Goal: Transaction & Acquisition: Purchase product/service

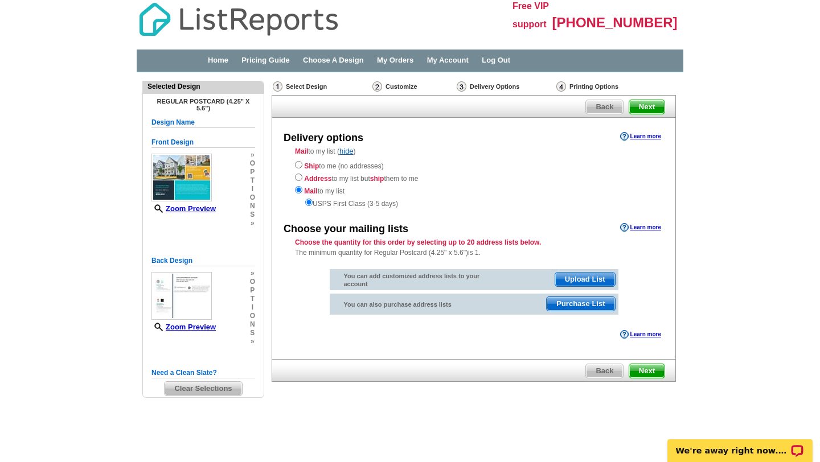
click at [580, 308] on span "Purchase List" at bounding box center [581, 304] width 68 height 14
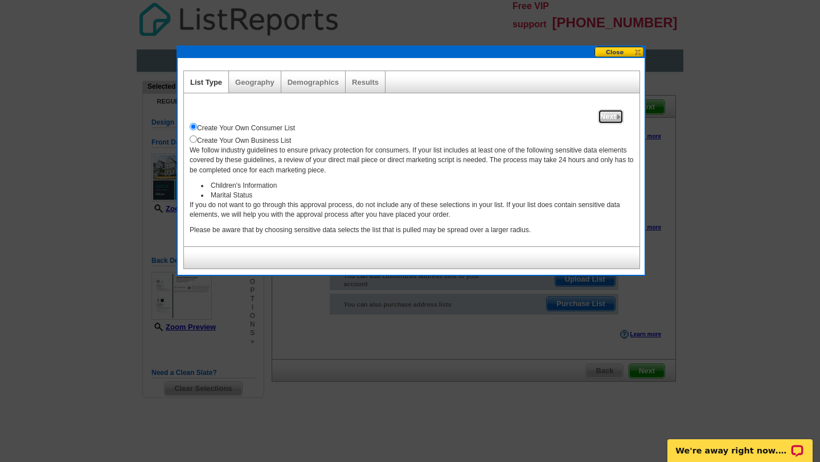
click at [605, 116] on span "Next" at bounding box center [611, 117] width 24 height 14
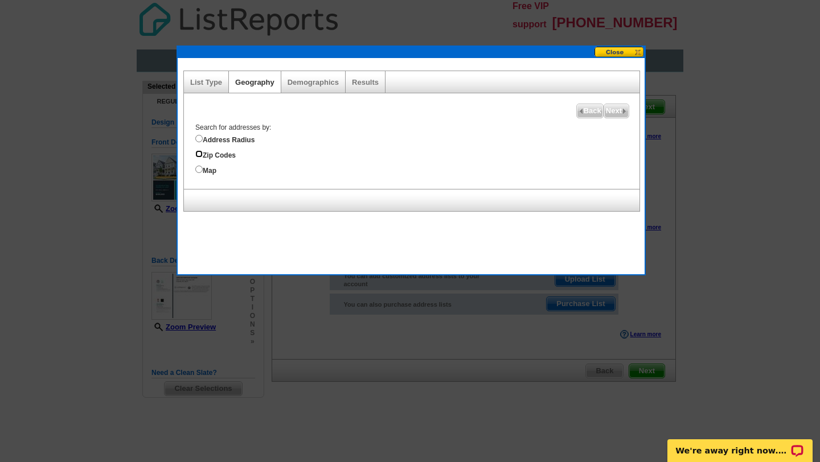
click at [199, 153] on input "Zip Codes" at bounding box center [198, 153] width 7 height 7
radio input "true"
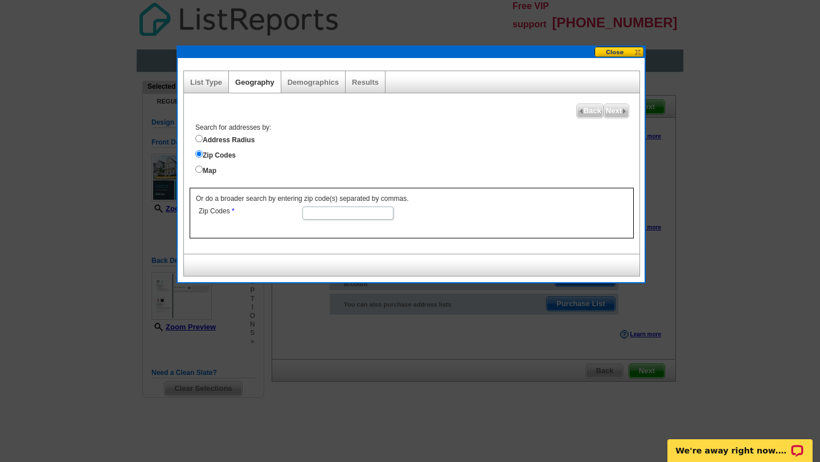
click at [344, 211] on input "Zip Codes" at bounding box center [347, 213] width 91 height 13
type input "27591"
click at [526, 204] on form "Zip Codes 27591" at bounding box center [412, 212] width 432 height 17
click at [199, 140] on input "Address Radius" at bounding box center [198, 138] width 7 height 7
radio input "true"
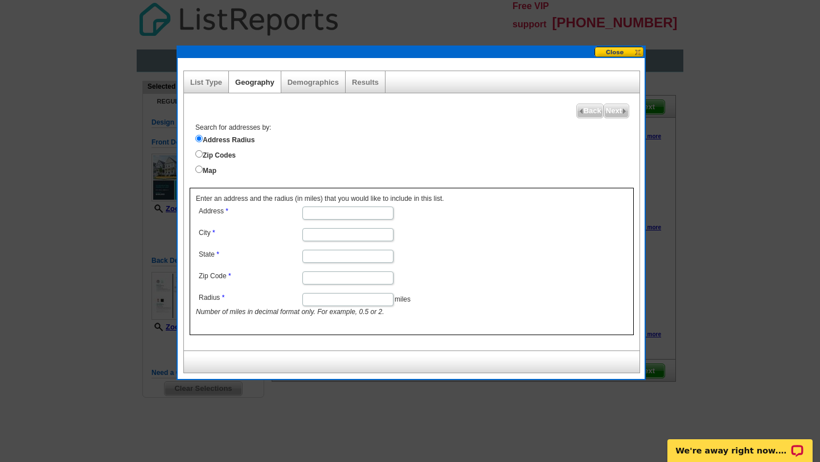
click at [331, 219] on dd at bounding box center [347, 212] width 303 height 17
click at [331, 215] on input "Address" at bounding box center [347, 213] width 91 height 13
type input "1517 Millrock Trail"
click at [330, 230] on input "City" at bounding box center [347, 234] width 91 height 13
type input "[PERSON_NAME]"
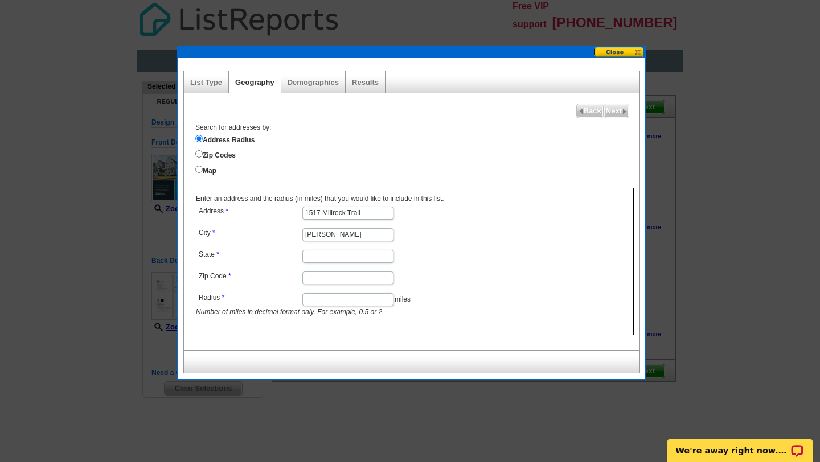
click at [325, 253] on input "State" at bounding box center [347, 256] width 91 height 13
type input "NC"
click at [314, 284] on dd at bounding box center [347, 277] width 303 height 17
click at [314, 278] on input "Zip Code" at bounding box center [347, 278] width 91 height 13
type input "27591"
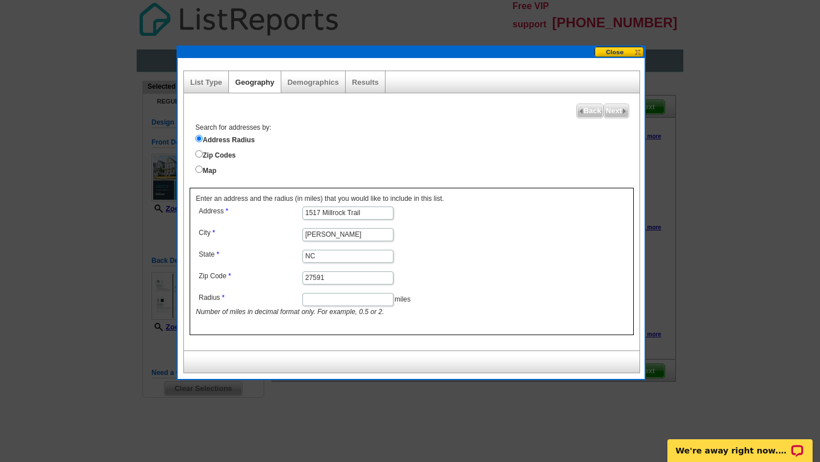
click at [311, 302] on input "Radius" at bounding box center [347, 299] width 91 height 13
type input "1"
click at [513, 293] on form "Address 1517 [GEOGRAPHIC_DATA] [PERSON_NAME] State [US_STATE] Zip Code 27591 Ra…" at bounding box center [412, 261] width 432 height 114
click at [614, 108] on span "Next" at bounding box center [616, 111] width 24 height 14
select select
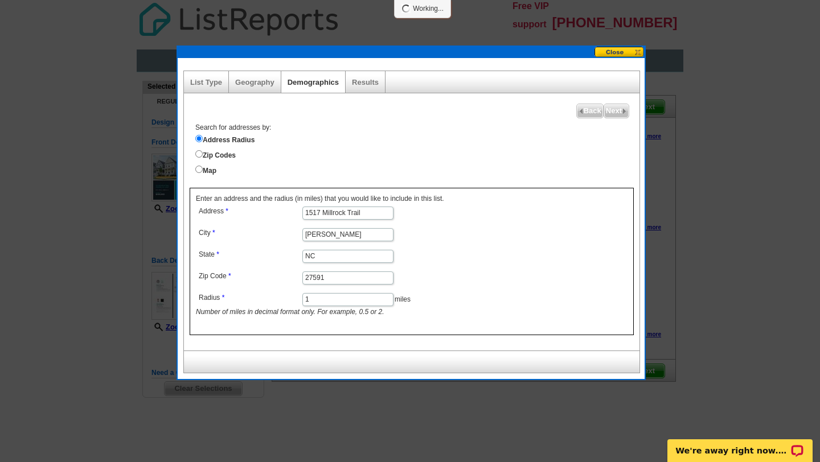
select select
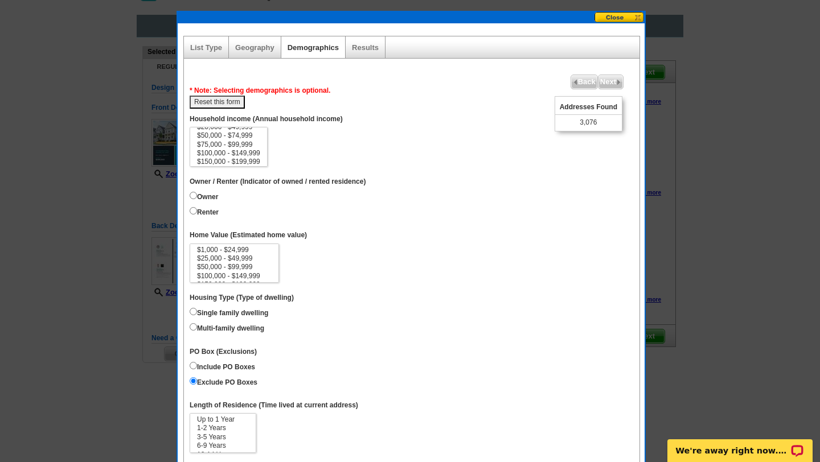
scroll to position [16, 0]
select select "100000-149999"
click at [244, 151] on option "$100,000 - $149,999" at bounding box center [228, 153] width 65 height 9
click at [193, 194] on input "Owner" at bounding box center [193, 195] width 7 height 7
radio input "true"
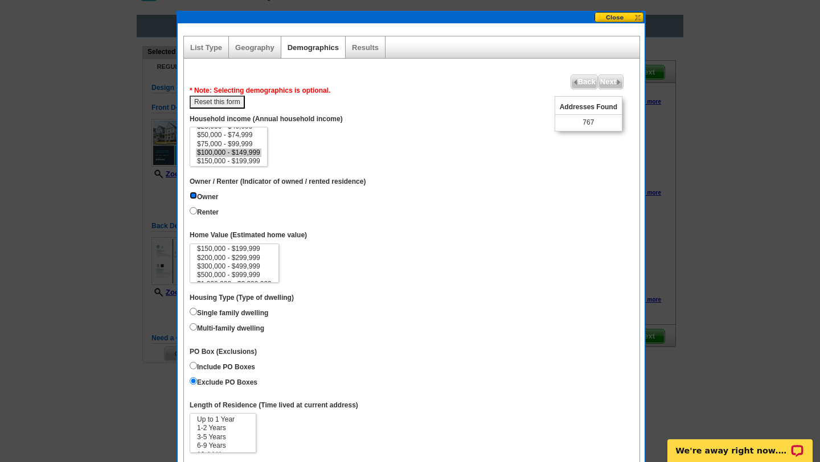
scroll to position [34, 0]
select select "300000-499999"
click at [211, 268] on option "$300,000 - $499,999" at bounding box center [234, 268] width 77 height 9
click at [312, 285] on dl "Unique Address (Unique Address Location) On Household income (Annual household …" at bounding box center [412, 430] width 444 height 642
click at [192, 311] on input "Single family dwelling" at bounding box center [193, 311] width 7 height 7
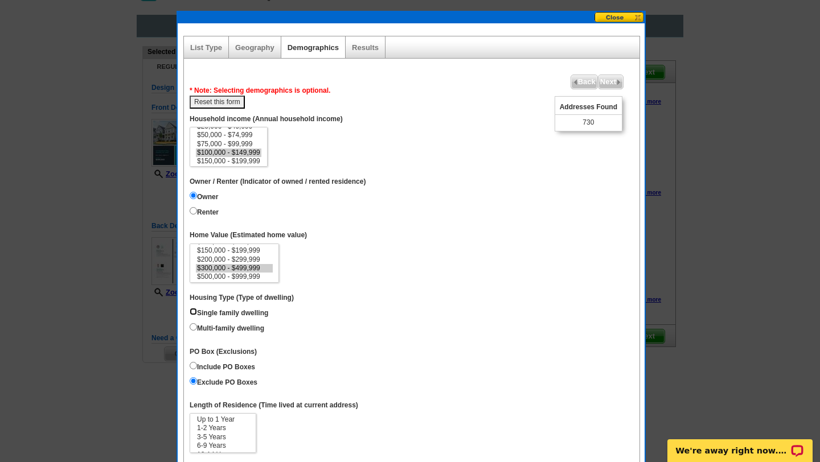
radio input "true"
click at [195, 327] on input "Multi-family dwelling" at bounding box center [193, 327] width 7 height 7
radio input "true"
click at [246, 307] on label "Single family dwelling" at bounding box center [229, 312] width 79 height 13
click at [197, 308] on input "Single family dwelling" at bounding box center [193, 311] width 7 height 7
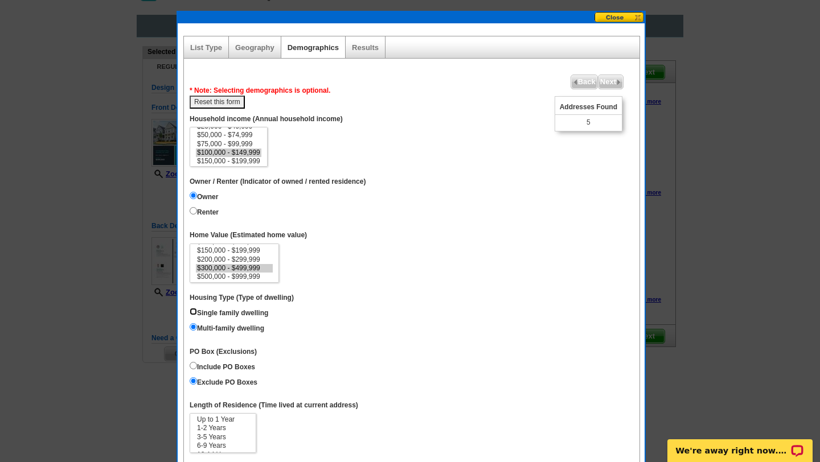
radio input "true"
click at [285, 326] on dd "Single family dwelling Multi-family dwelling" at bounding box center [412, 321] width 444 height 31
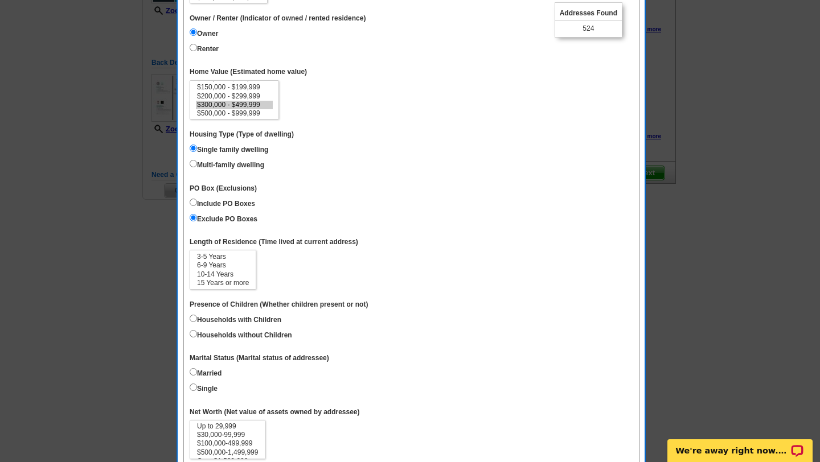
scroll to position [0, 0]
select select "3-5"
click at [216, 271] on option "3-5 Years" at bounding box center [223, 274] width 54 height 9
click at [300, 263] on dd "Up to 1 Year 1-2 Years 3-5 Years 6-9 Years 10-14 Years 15 Years or more" at bounding box center [412, 270] width 444 height 40
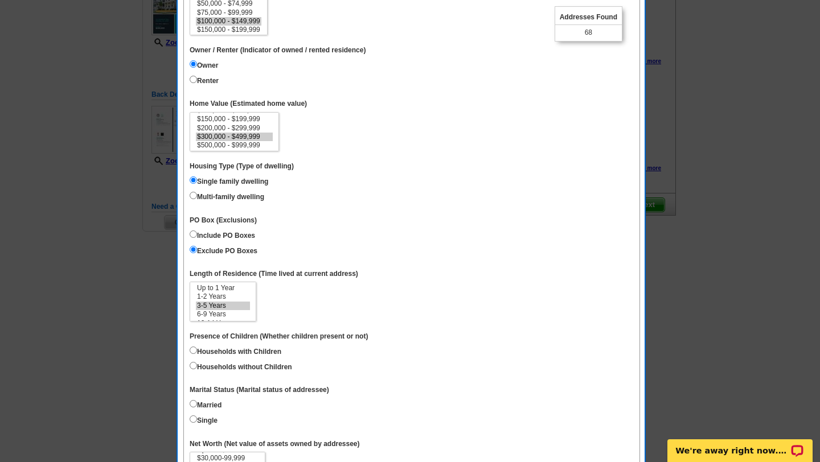
scroll to position [161, 0]
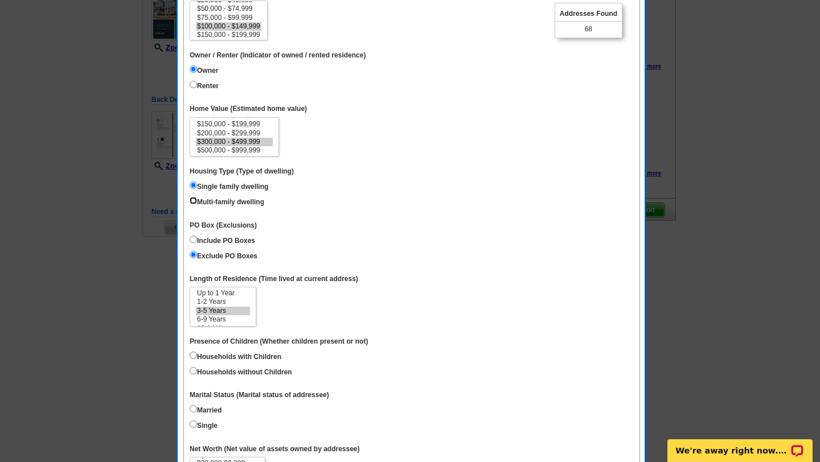
click at [193, 202] on input "Multi-family dwelling" at bounding box center [193, 200] width 7 height 7
radio input "true"
click at [194, 186] on input "Single family dwelling" at bounding box center [193, 185] width 7 height 7
radio input "true"
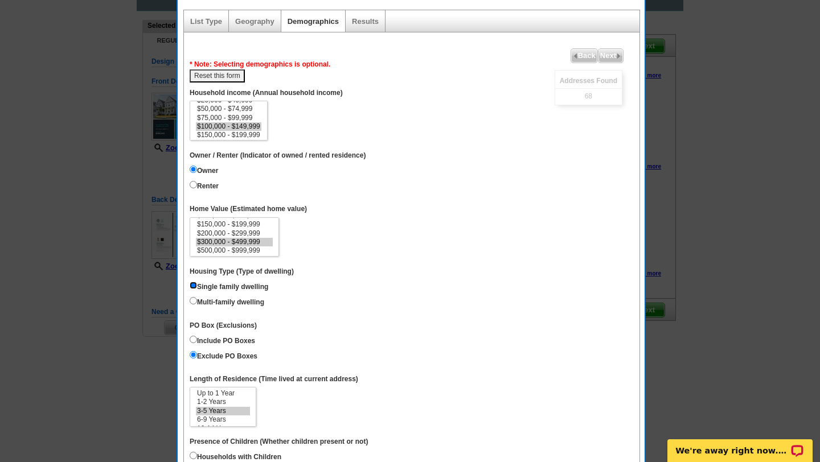
scroll to position [59, 0]
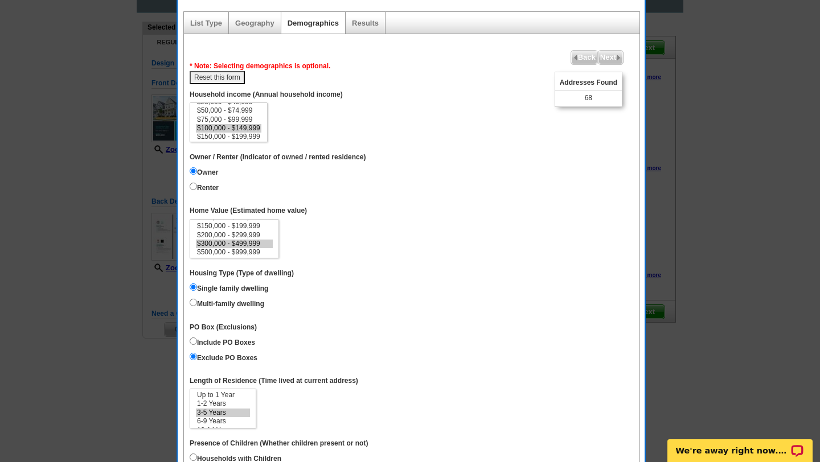
click at [224, 77] on button "Reset this form" at bounding box center [217, 77] width 55 height 13
select select
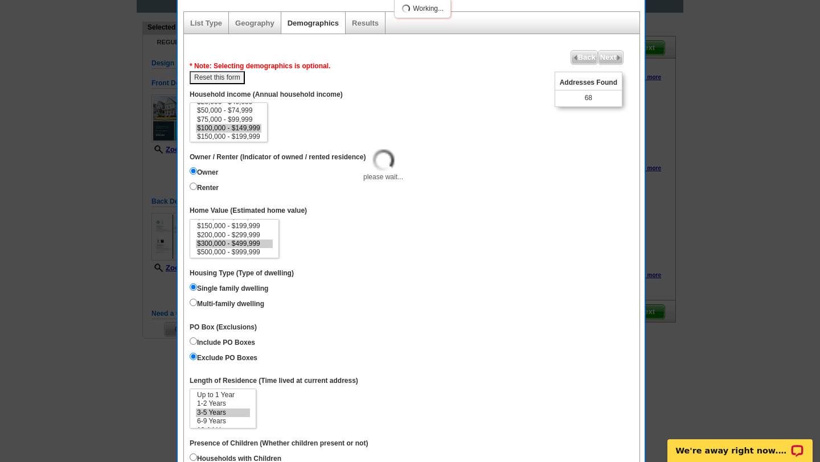
select select
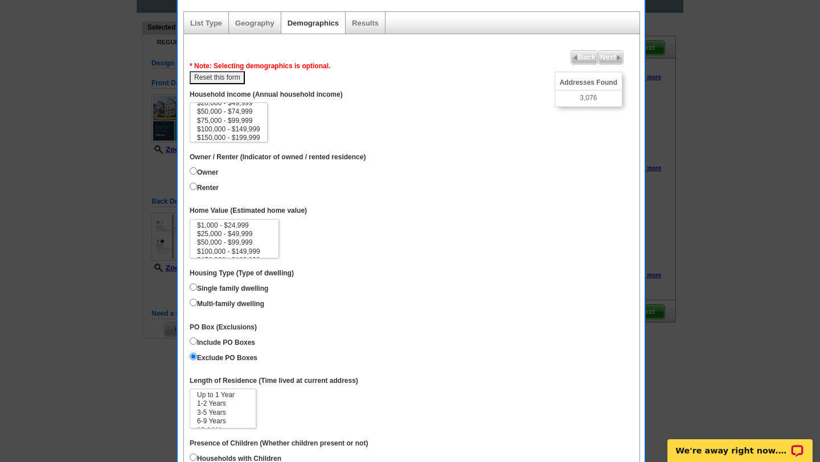
scroll to position [23, 0]
select select "100000-149999"
click at [232, 119] on option "$100,000 - $149,999" at bounding box center [228, 121] width 65 height 9
click at [194, 170] on input "Owner" at bounding box center [193, 170] width 7 height 7
radio input "true"
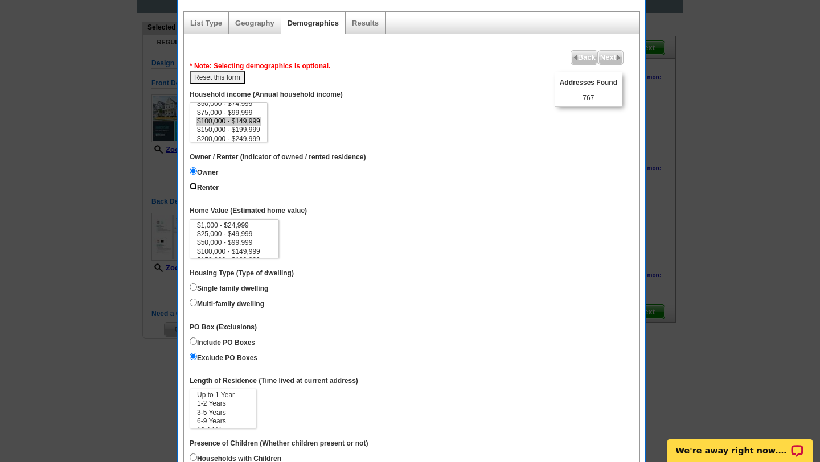
click at [193, 187] on input "Renter" at bounding box center [193, 186] width 7 height 7
radio input "true"
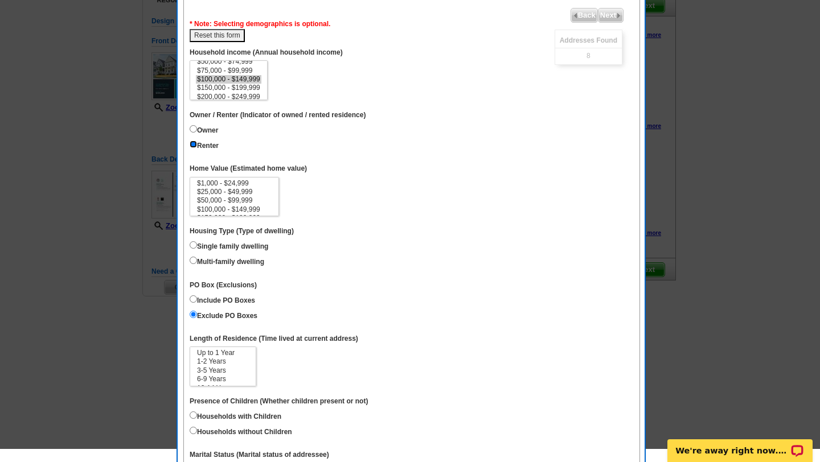
scroll to position [103, 0]
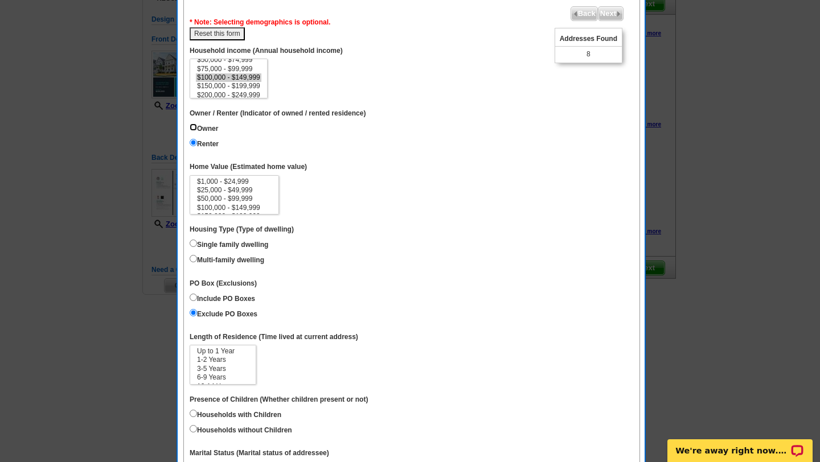
click at [191, 127] on input "Owner" at bounding box center [193, 127] width 7 height 7
radio input "true"
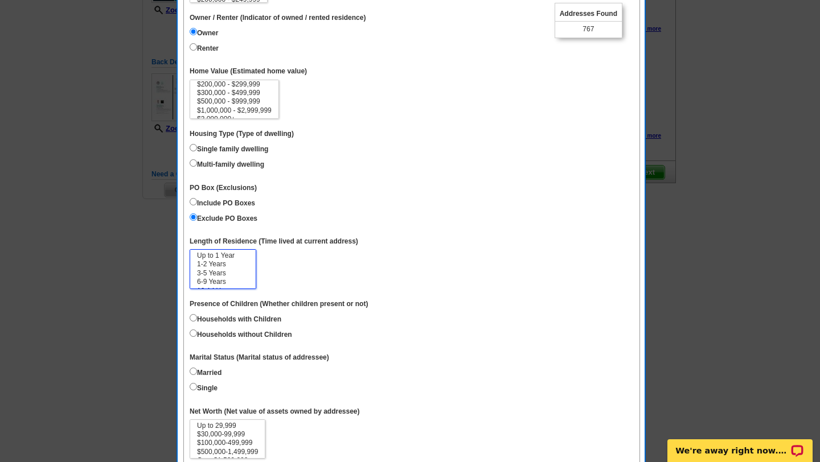
scroll to position [1, 0]
select select "3-5"
click at [204, 272] on option "3-5 Years" at bounding box center [223, 272] width 54 height 9
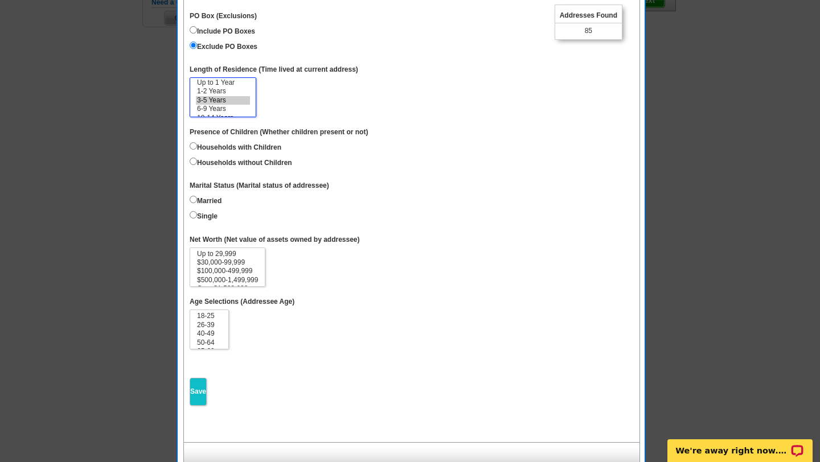
scroll to position [378, 0]
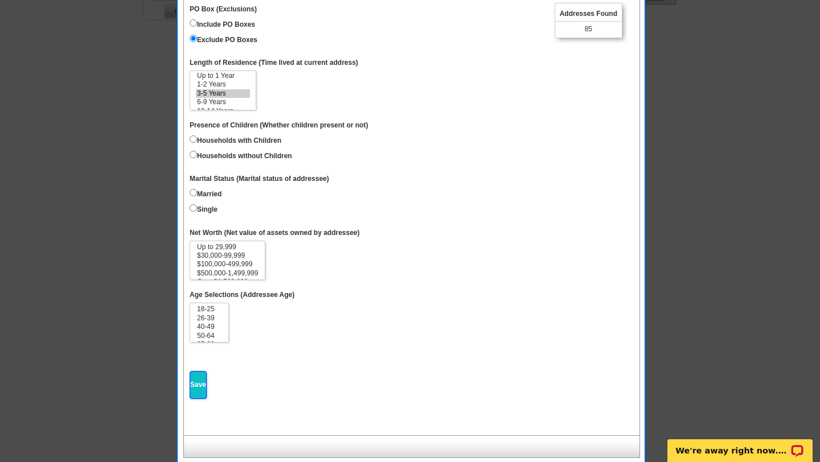
click at [199, 374] on input "Save" at bounding box center [198, 385] width 17 height 28
select select
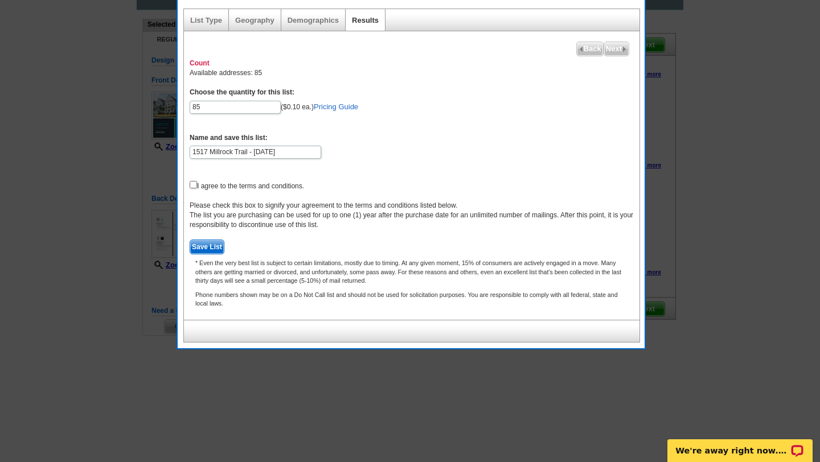
scroll to position [54, 0]
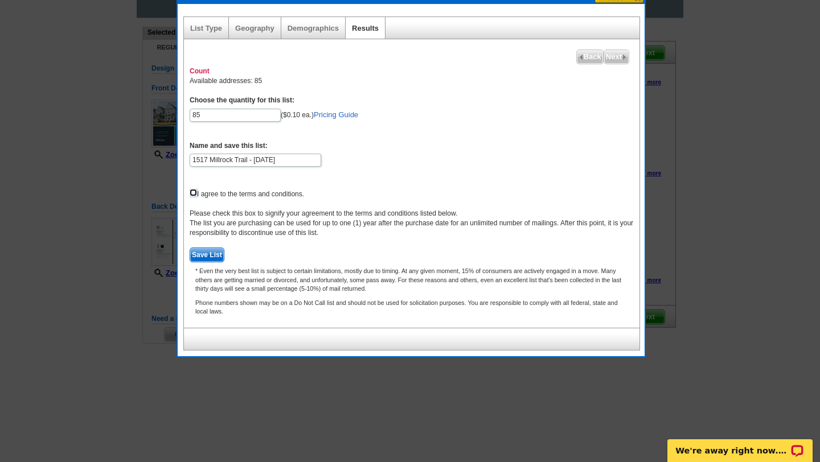
click at [193, 194] on input "checkbox" at bounding box center [193, 192] width 7 height 7
checkbox input "true"
click at [203, 259] on span "Save List" at bounding box center [207, 255] width 34 height 14
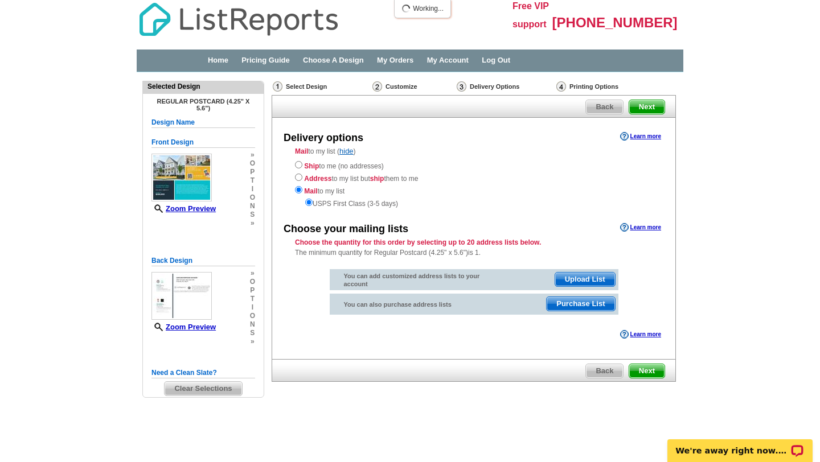
scroll to position [0, 0]
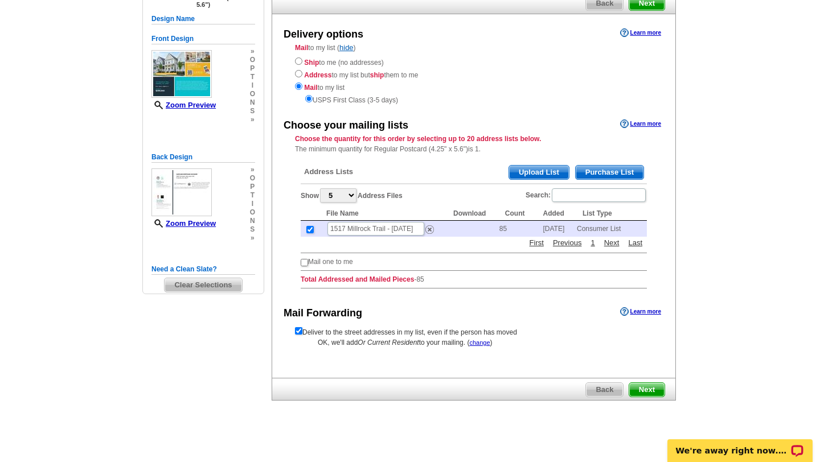
scroll to position [109, 0]
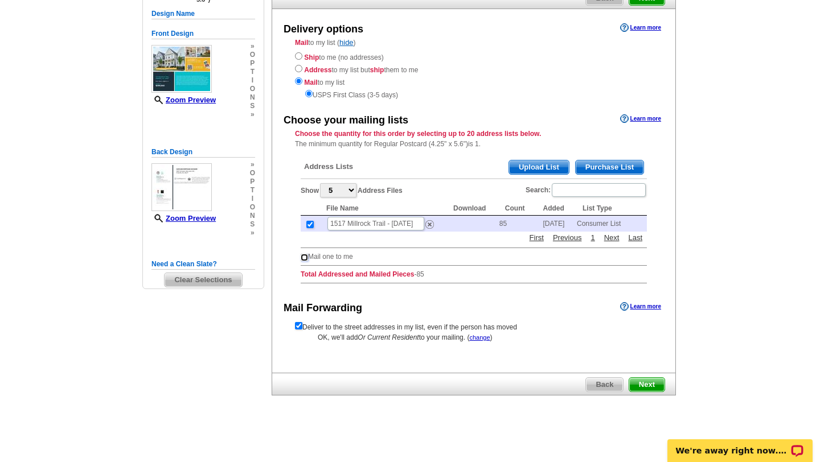
click at [302, 259] on input "checkbox" at bounding box center [304, 257] width 7 height 7
checkbox input "true"
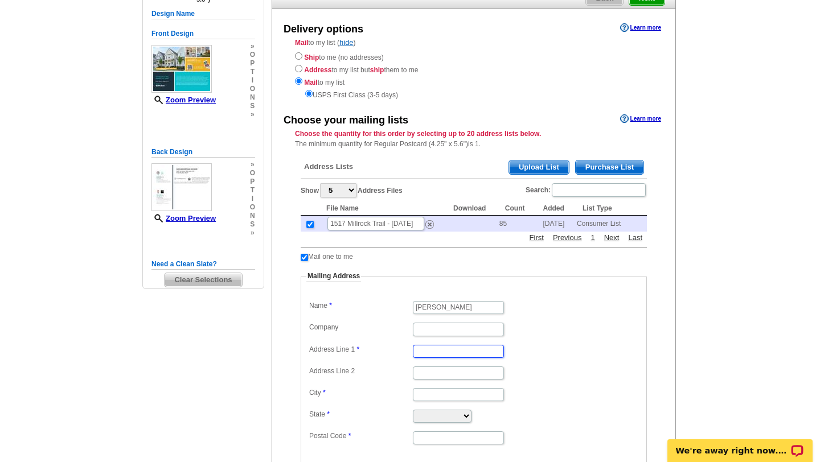
click at [421, 346] on input "Address Line 1" at bounding box center [458, 351] width 91 height 13
type input "832 Sequoia Ridge Dr"
type input "Fuquay-Varina"
select select "NC"
type input "27526"
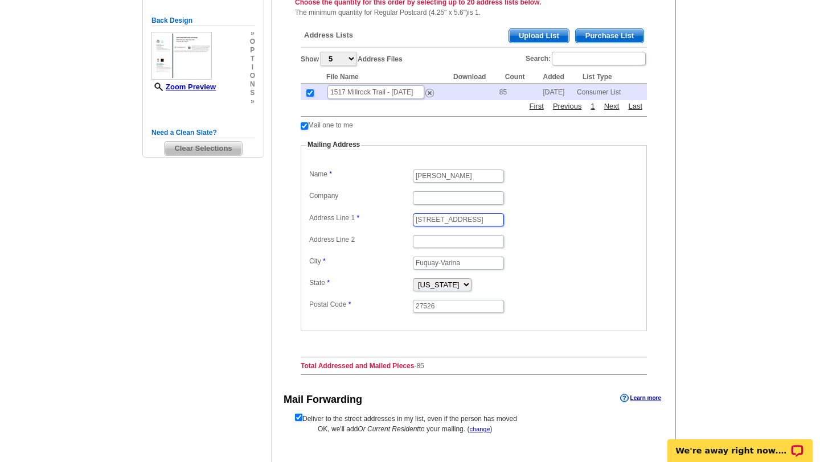
scroll to position [333, 0]
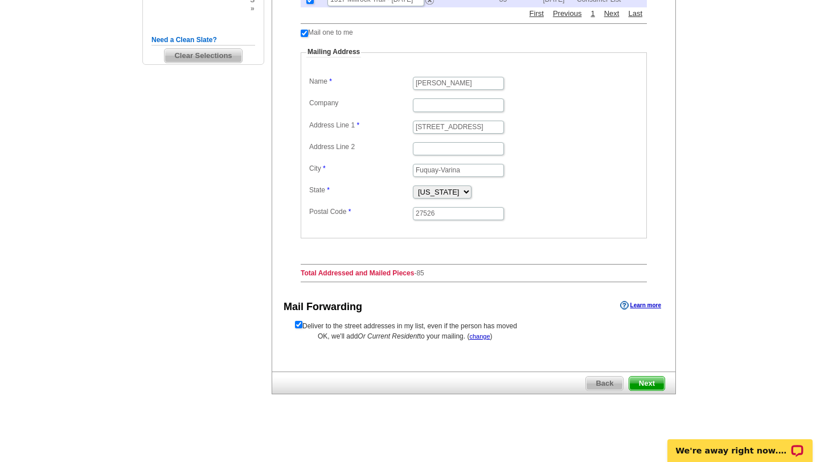
click at [643, 381] on span "Next" at bounding box center [646, 384] width 35 height 14
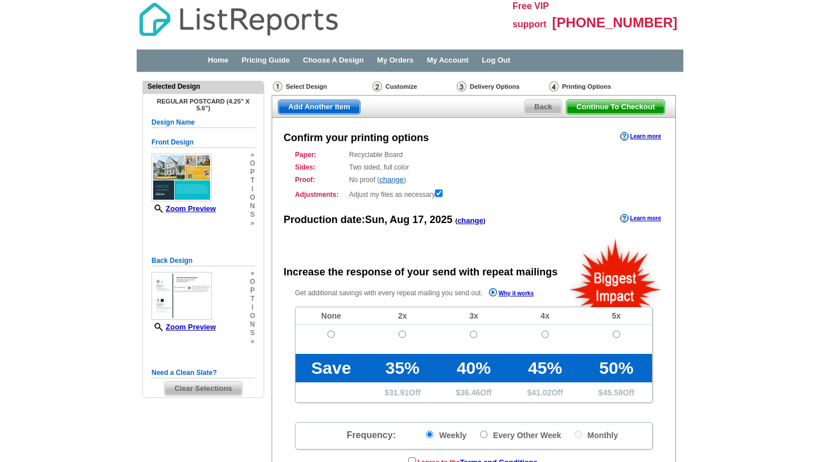
scroll to position [11, 0]
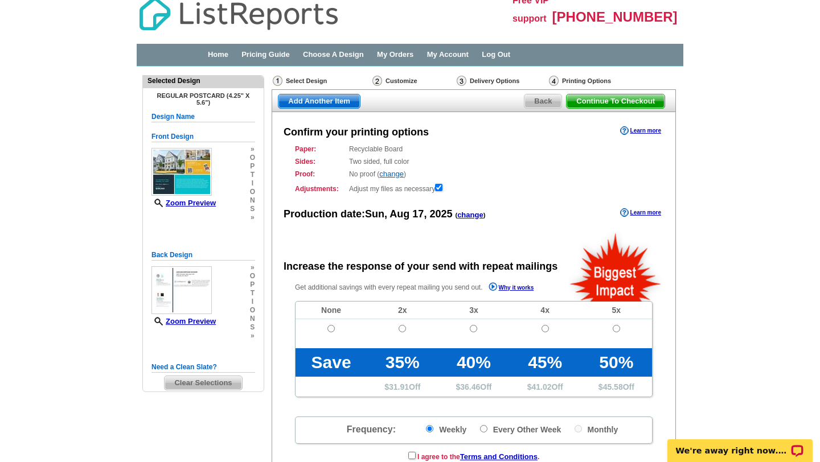
radio input "false"
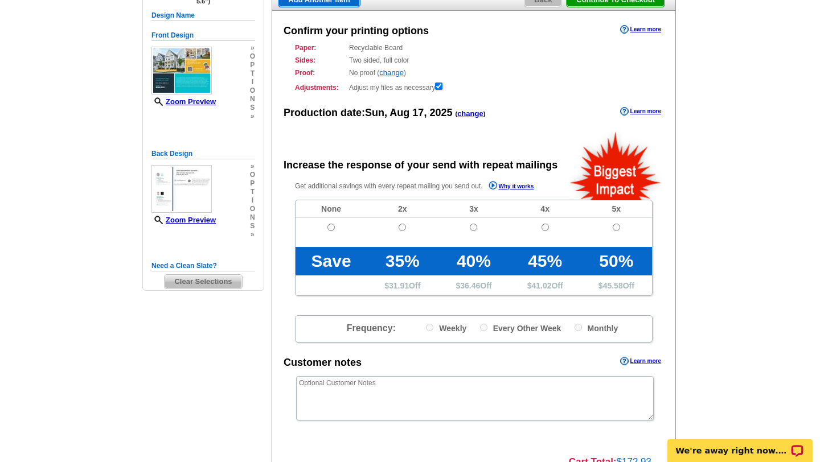
scroll to position [109, 0]
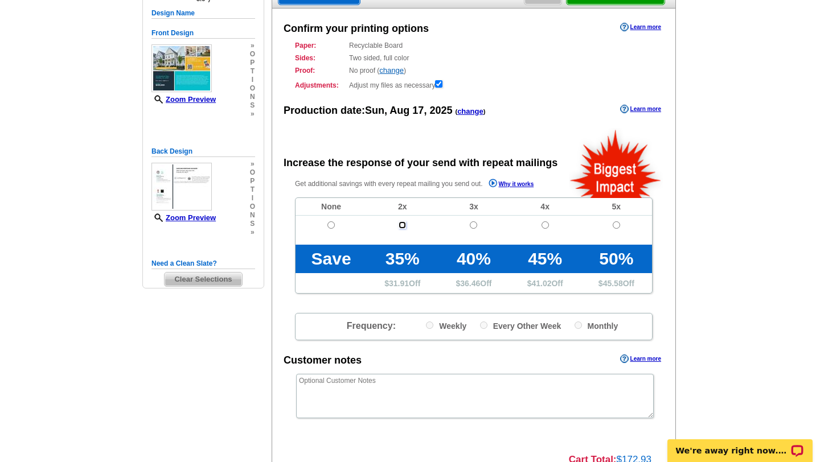
click at [403, 228] on input "radio" at bounding box center [402, 225] width 7 height 7
radio input "true"
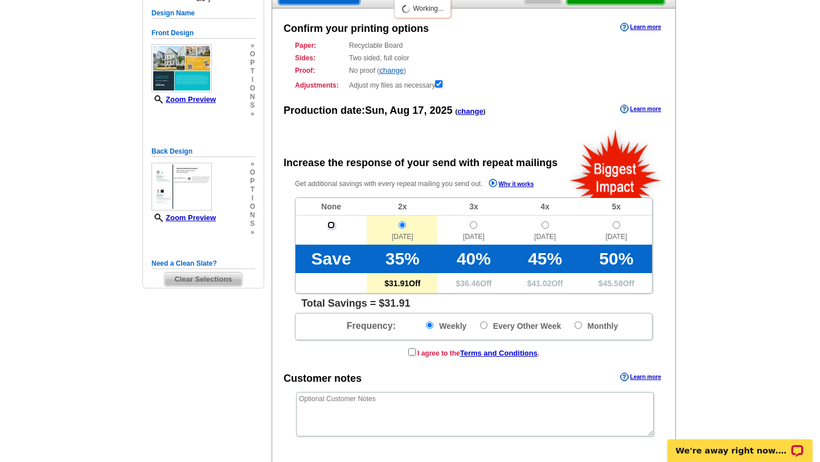
click at [333, 227] on input "radio" at bounding box center [330, 225] width 7 height 7
radio input "true"
radio input "false"
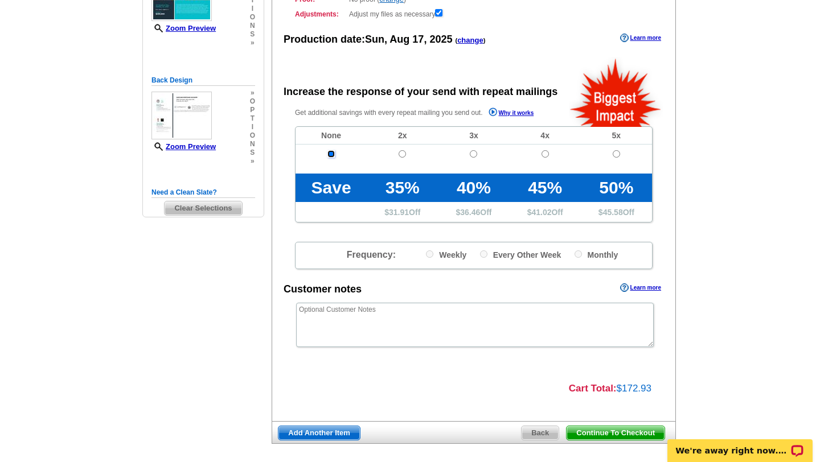
scroll to position [230, 0]
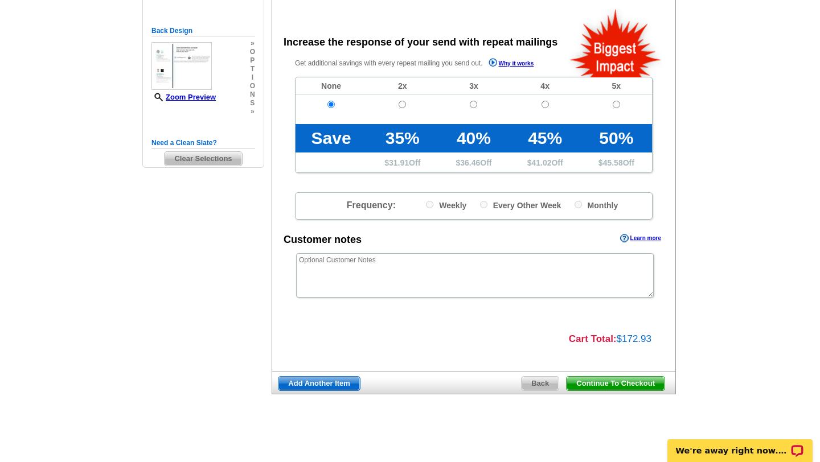
click at [619, 382] on span "Continue To Checkout" at bounding box center [616, 384] width 98 height 14
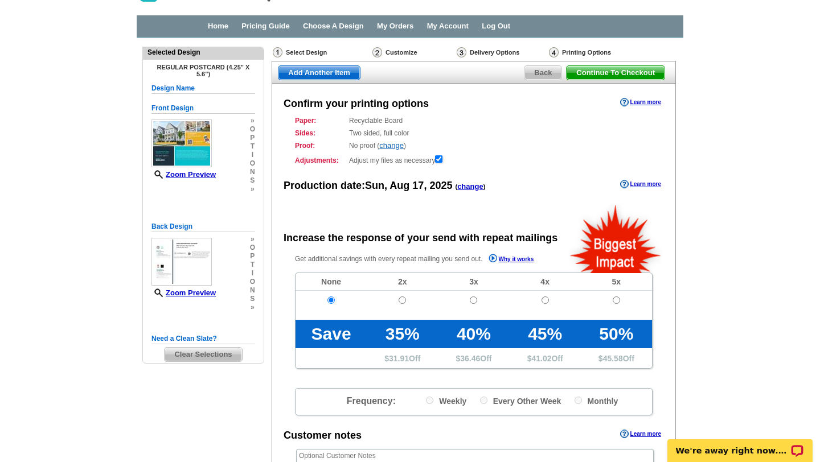
scroll to position [0, 0]
